Goal: Task Accomplishment & Management: Complete application form

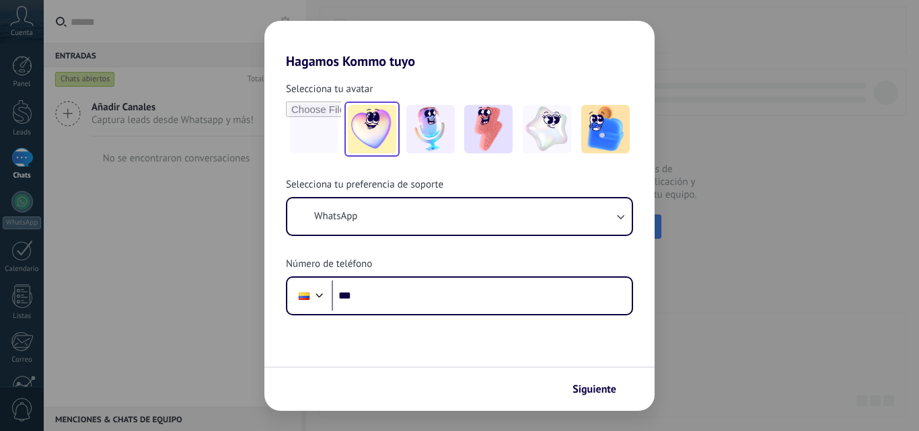
click at [384, 133] on img at bounding box center [372, 129] width 48 height 48
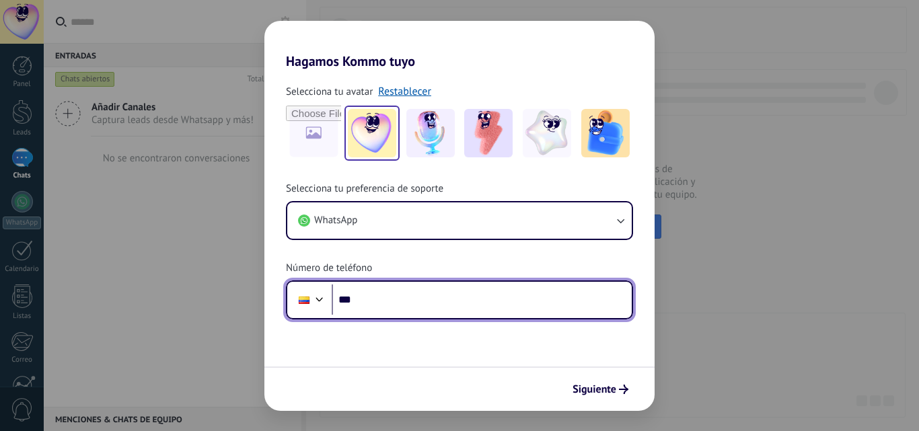
click at [391, 291] on input "***" at bounding box center [482, 300] width 300 height 31
type input "**********"
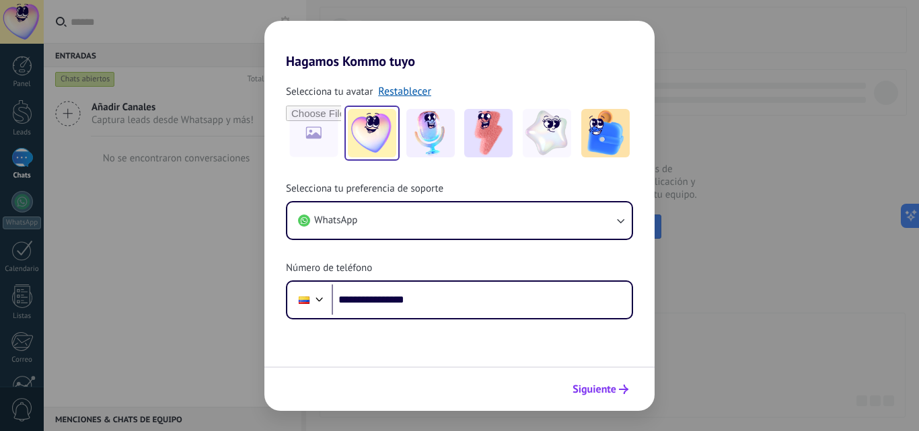
click at [594, 385] on span "Siguiente" at bounding box center [594, 389] width 44 height 9
click at [594, 385] on div at bounding box center [459, 389] width 390 height 44
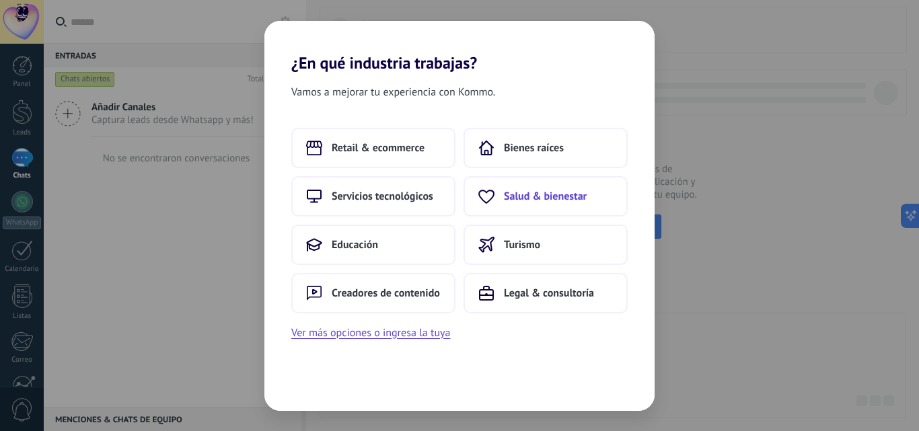
click at [549, 199] on span "Salud & bienestar" at bounding box center [545, 196] width 83 height 13
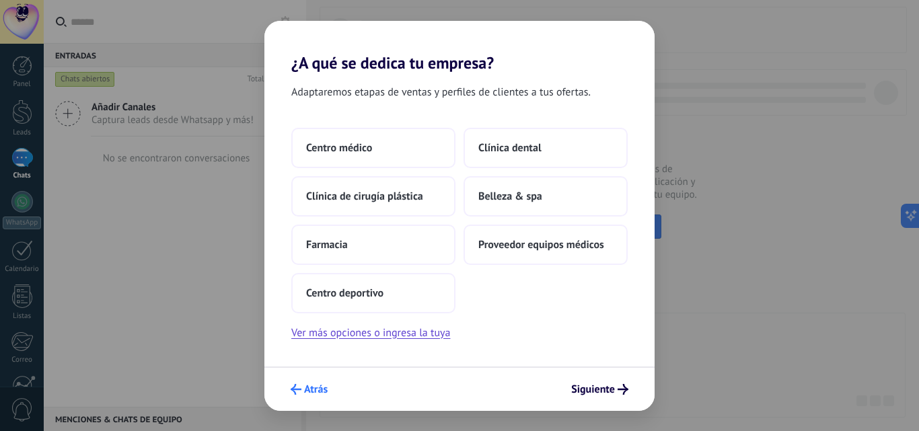
click at [315, 389] on span "Atrás" at bounding box center [316, 389] width 24 height 9
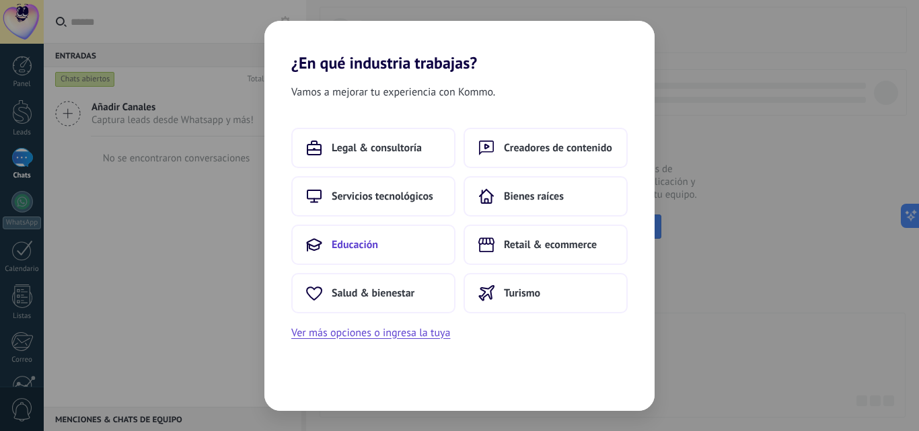
click at [377, 251] on span "Educación" at bounding box center [355, 244] width 46 height 13
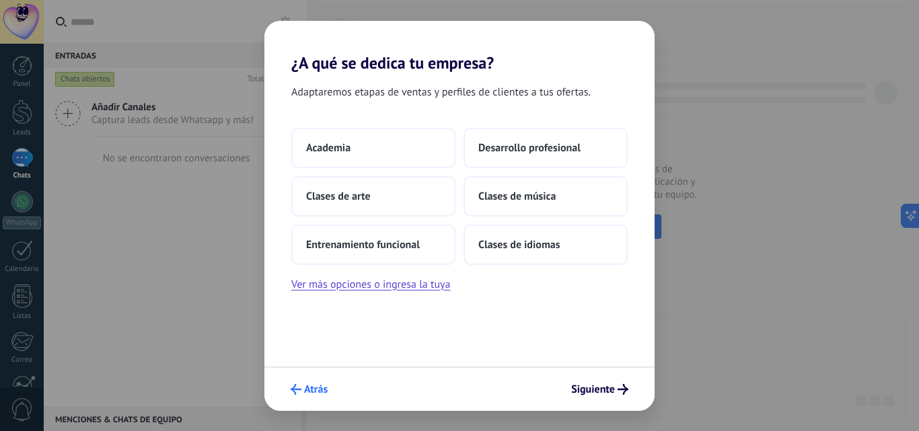
click at [322, 387] on span "Atrás" at bounding box center [316, 389] width 24 height 9
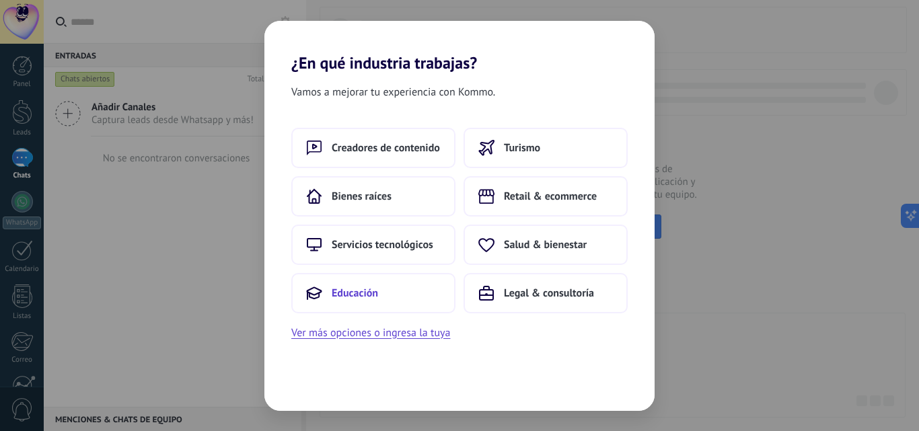
click at [373, 299] on span "Educación" at bounding box center [355, 293] width 46 height 13
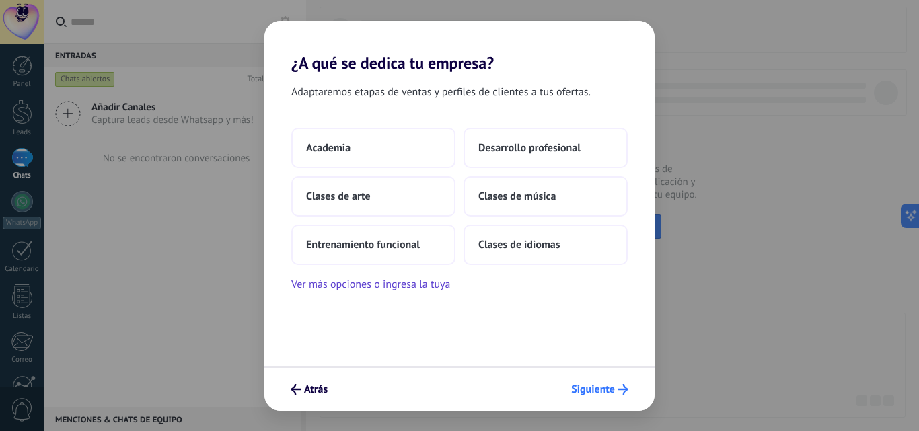
click at [604, 391] on span "Siguiente" at bounding box center [593, 389] width 44 height 9
click at [606, 149] on button "Desarrollo profesional" at bounding box center [545, 148] width 164 height 40
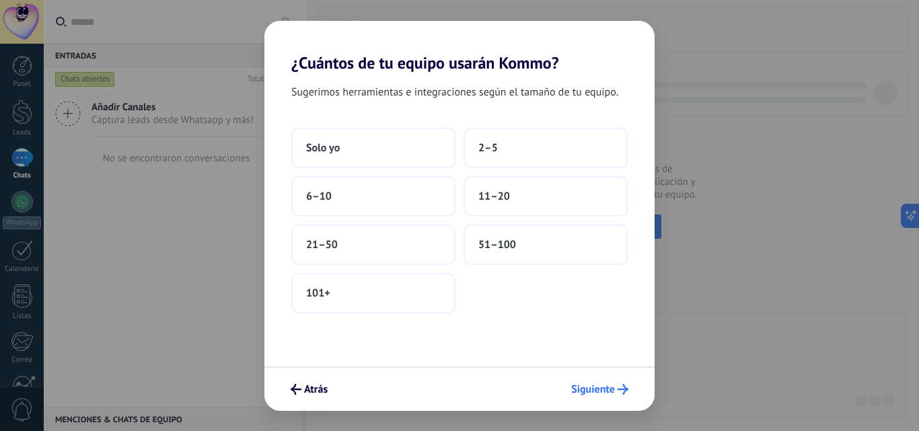
click at [603, 379] on button "Siguiente" at bounding box center [599, 389] width 69 height 23
click at [391, 185] on button "6–10" at bounding box center [373, 196] width 164 height 40
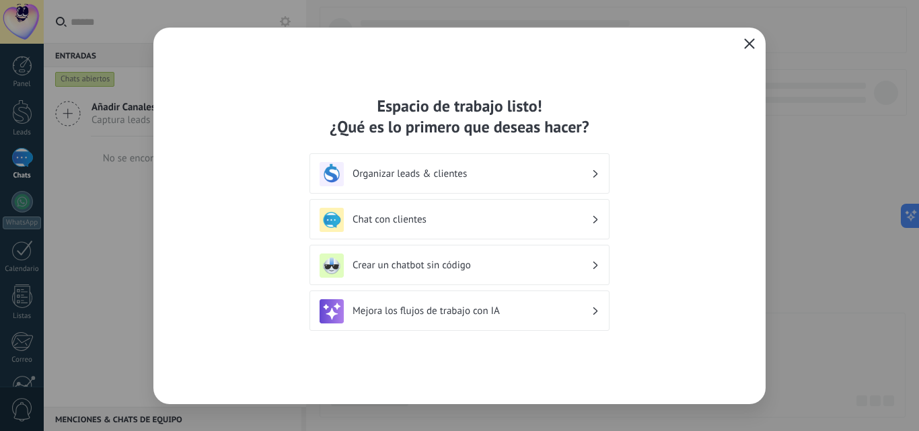
click at [581, 179] on h3 "Organizar leads & clientes" at bounding box center [471, 173] width 239 height 13
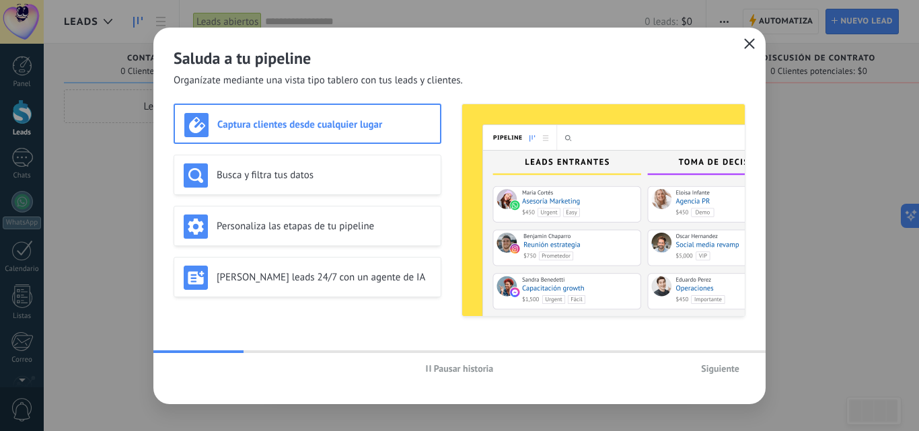
click at [752, 42] on icon "button" at bounding box center [749, 43] width 11 height 11
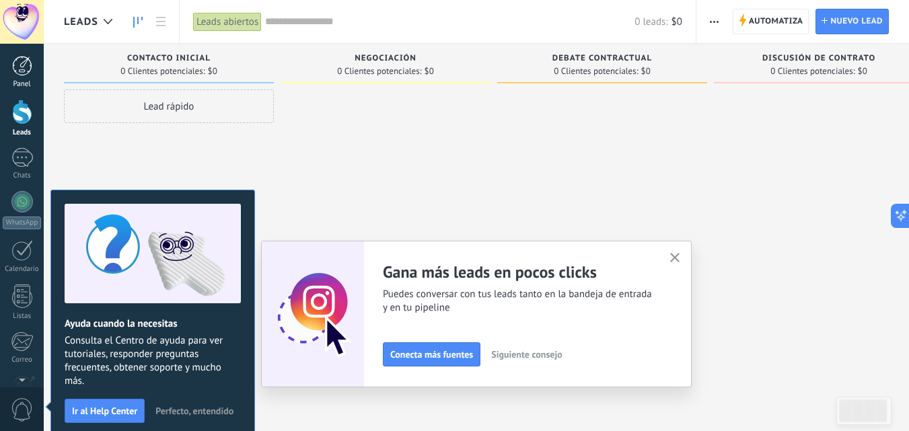
click at [22, 67] on div at bounding box center [22, 66] width 20 height 20
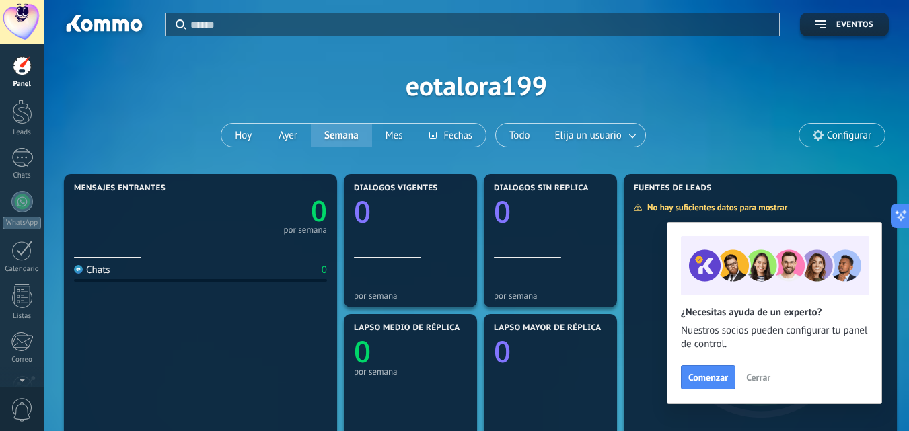
click at [22, 67] on div at bounding box center [22, 66] width 20 height 20
